Goal: Transaction & Acquisition: Download file/media

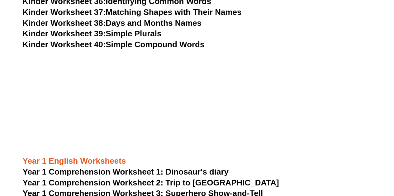
scroll to position [532, 0]
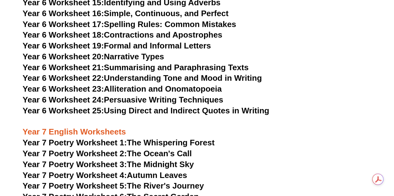
scroll to position [3616, 0]
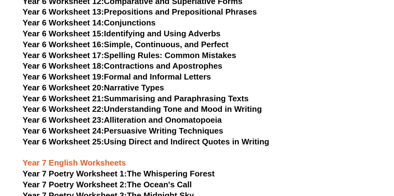
click at [186, 51] on link "Year 6 Worksheet 17: Spelling Rules: Common Mistakes" at bounding box center [129, 55] width 213 height 9
